Goal: Go to known website: Access a specific website the user already knows

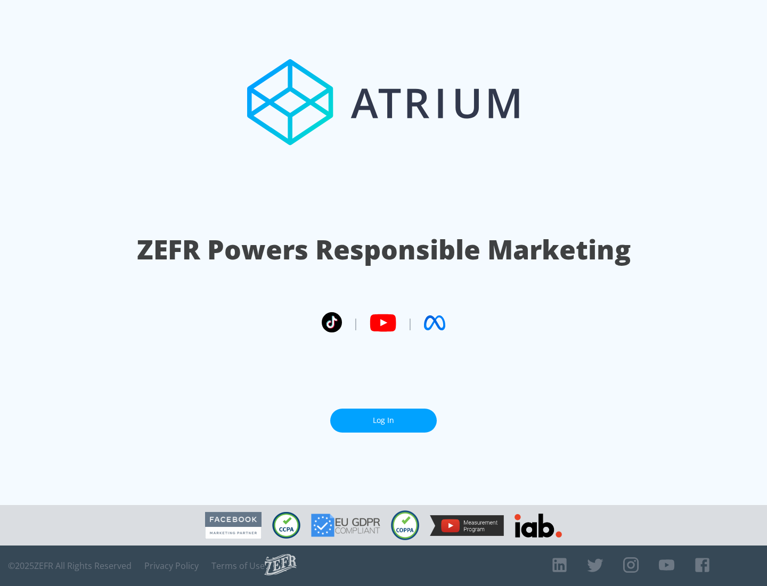
click at [383, 420] on link "Log In" at bounding box center [383, 421] width 107 height 24
